Goal: Transaction & Acquisition: Purchase product/service

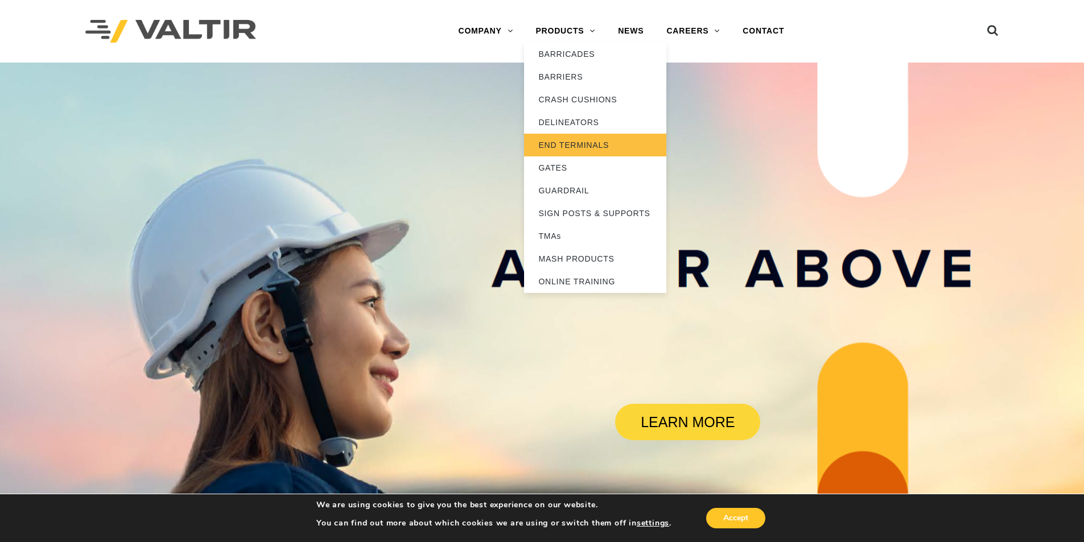
click at [586, 140] on link "END TERMINALS" at bounding box center [595, 145] width 142 height 23
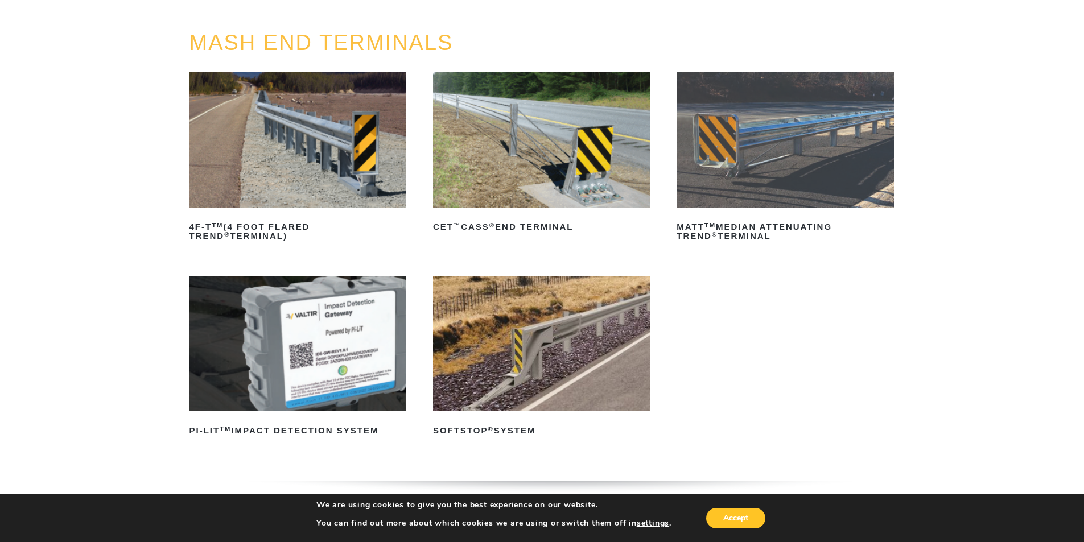
scroll to position [171, 0]
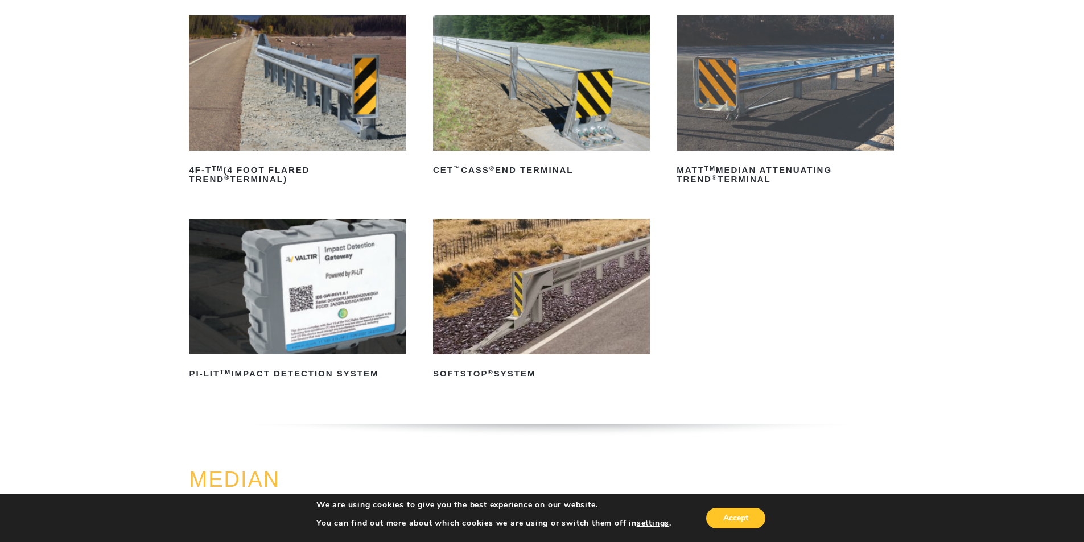
click at [549, 312] on img at bounding box center [541, 286] width 217 height 135
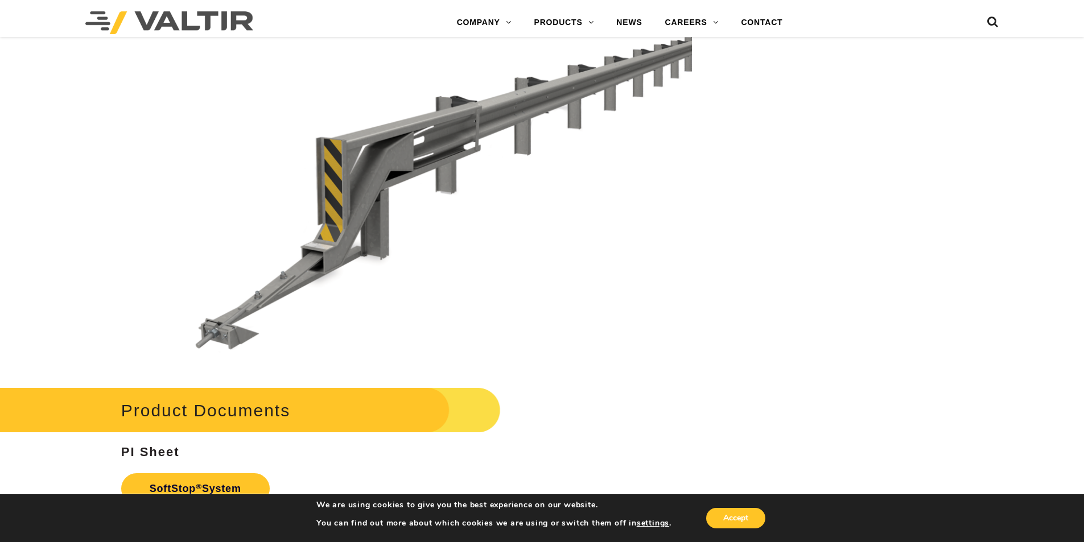
scroll to position [3643, 0]
